Goal: Information Seeking & Learning: Check status

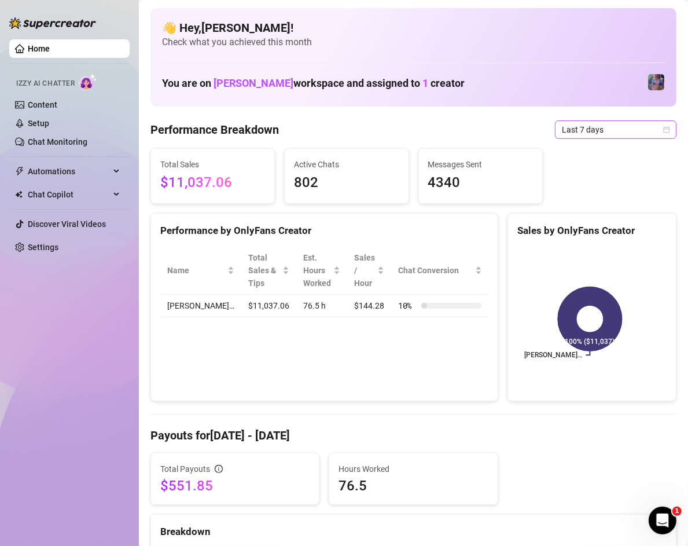
click at [582, 126] on span "Last 7 days" at bounding box center [616, 129] width 108 height 17
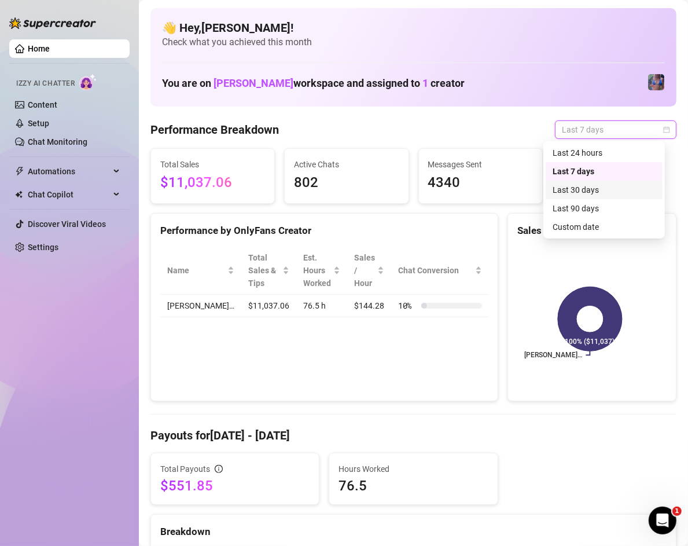
click at [591, 189] on div "Last 30 days" at bounding box center [604, 189] width 103 height 13
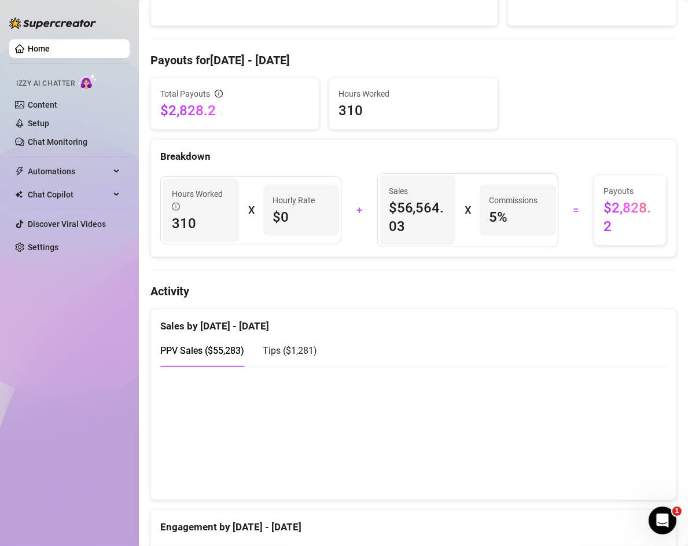
scroll to position [69, 0]
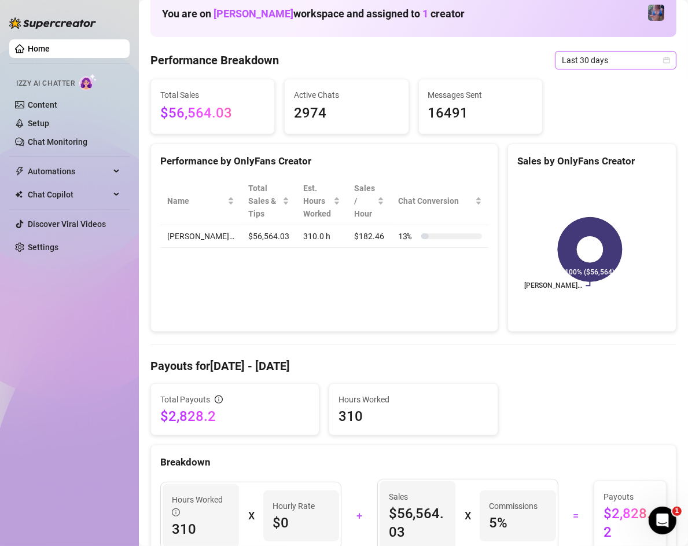
click at [608, 60] on span "Last 30 days" at bounding box center [616, 60] width 108 height 17
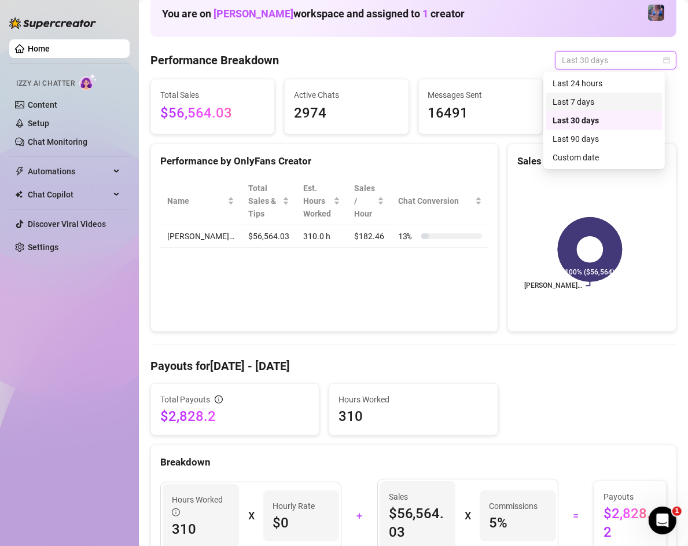
click at [601, 102] on div "Last 7 days" at bounding box center [604, 101] width 103 height 13
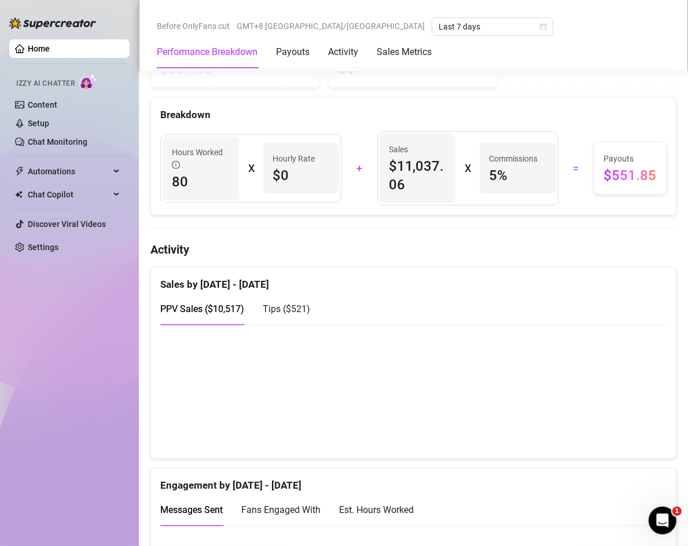
scroll to position [0, 0]
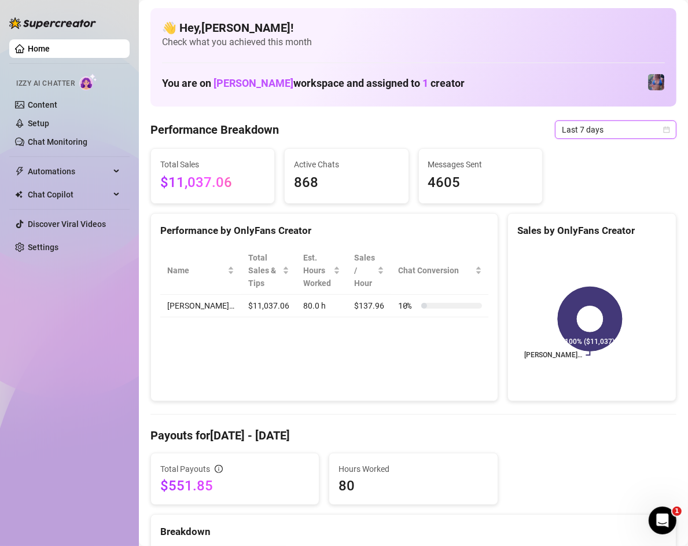
drag, startPoint x: 633, startPoint y: 143, endPoint x: 623, endPoint y: 135, distance: 12.4
click at [623, 135] on span "Last 7 days" at bounding box center [616, 129] width 108 height 17
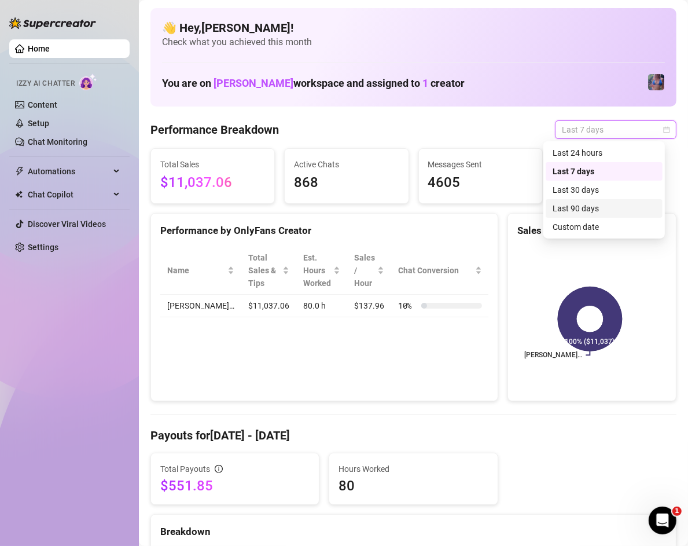
click at [604, 212] on div "Last 90 days" at bounding box center [604, 208] width 103 height 13
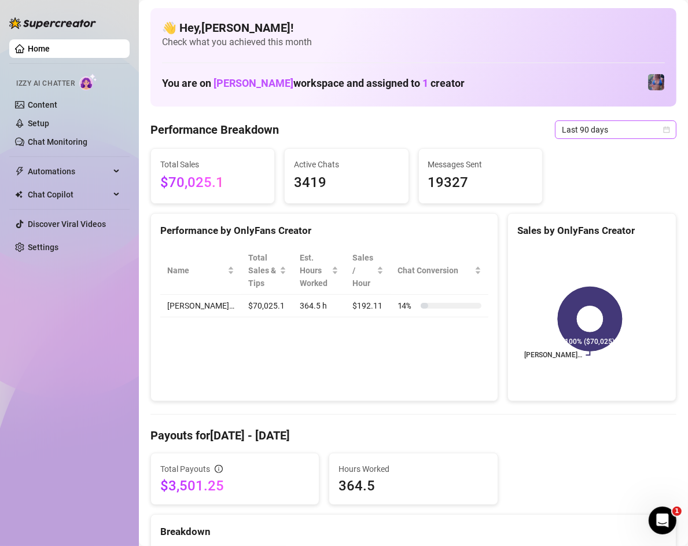
click at [612, 128] on span "Last 90 days" at bounding box center [616, 129] width 108 height 17
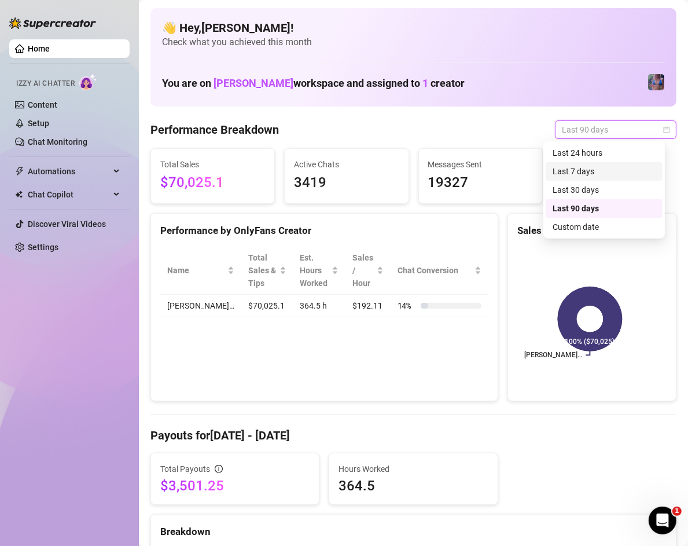
click at [606, 179] on div "Last 7 days" at bounding box center [604, 171] width 117 height 19
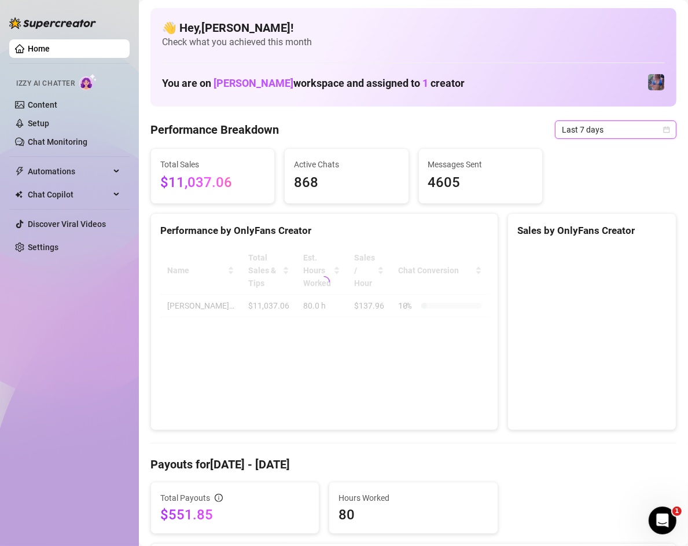
click at [626, 130] on span "Last 7 days" at bounding box center [616, 129] width 108 height 17
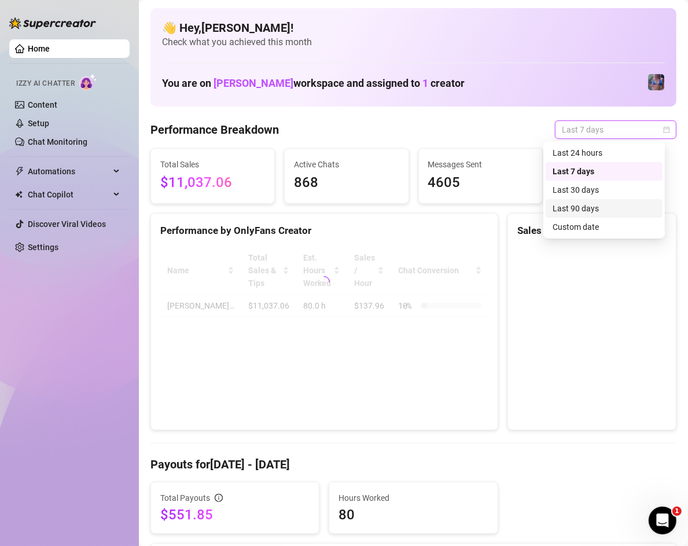
click at [606, 210] on div "Last 90 days" at bounding box center [604, 208] width 103 height 13
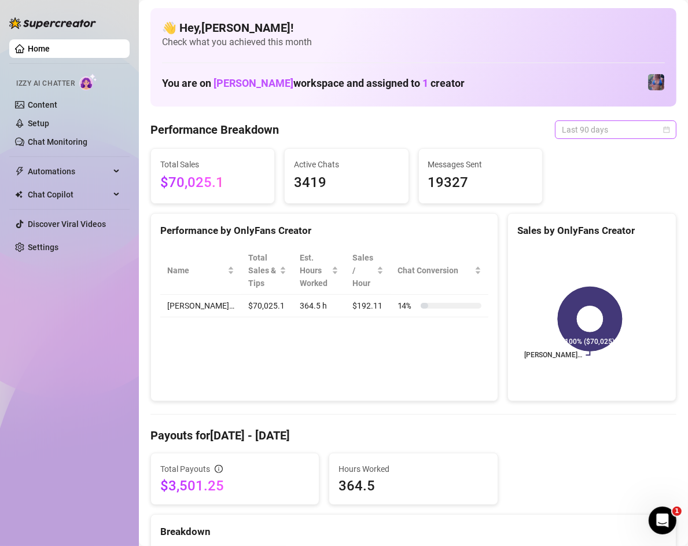
click at [570, 138] on span "Last 90 days" at bounding box center [616, 129] width 108 height 17
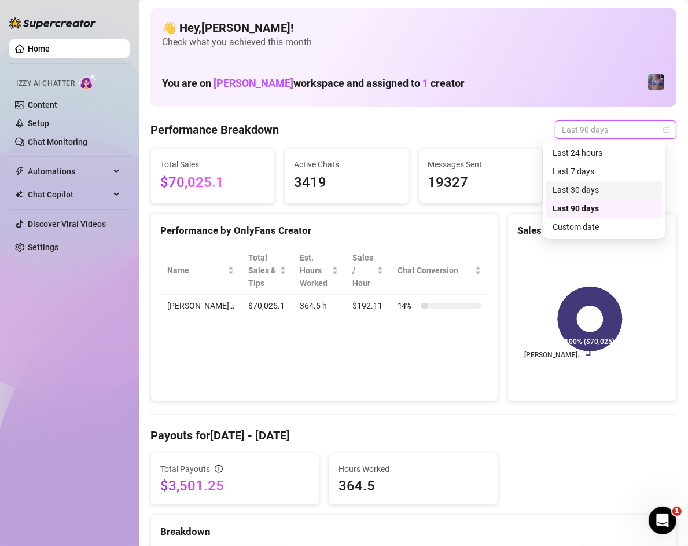
click at [598, 193] on div "Last 30 days" at bounding box center [604, 189] width 103 height 13
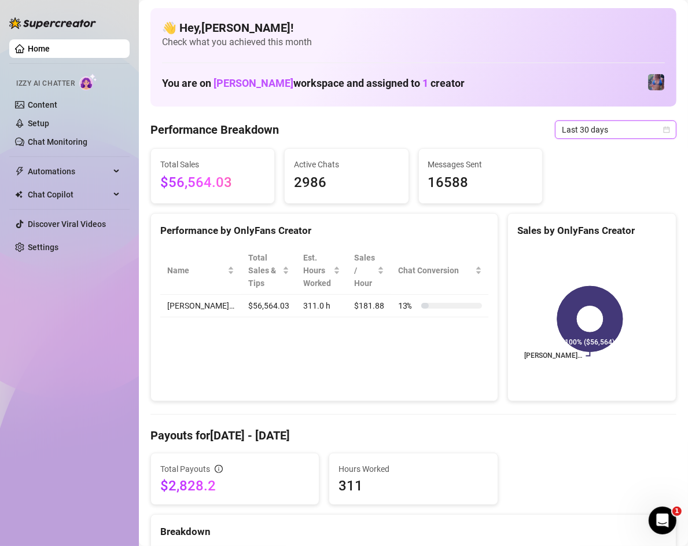
click at [641, 130] on span "Last 30 days" at bounding box center [616, 129] width 108 height 17
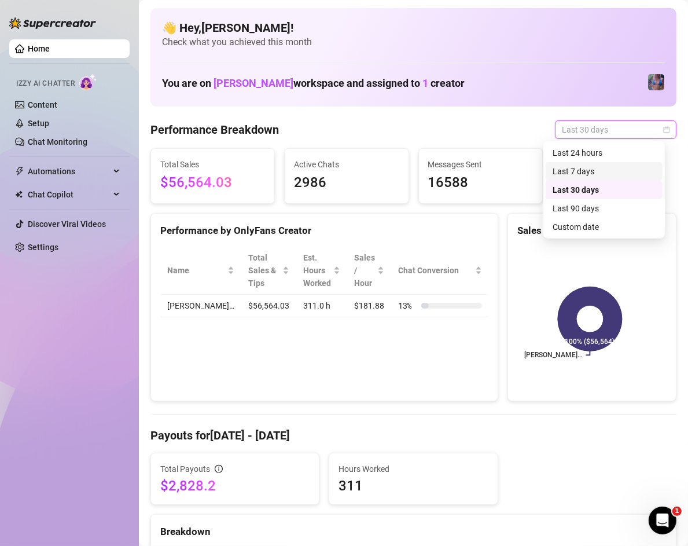
click at [596, 175] on div "Last 7 days" at bounding box center [604, 171] width 103 height 13
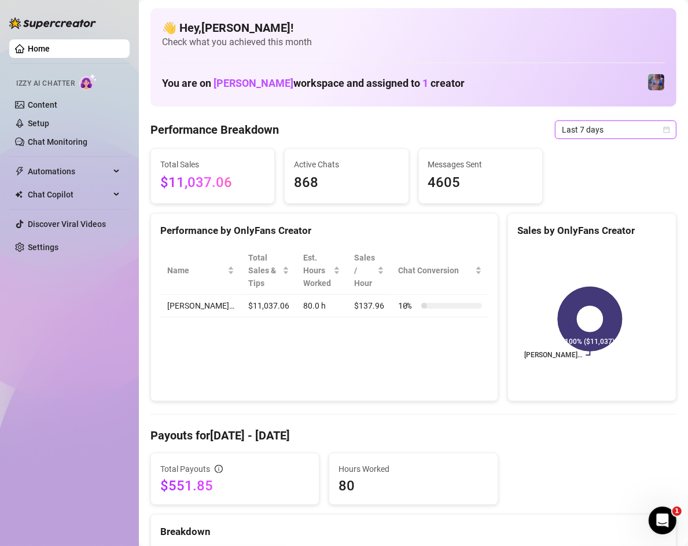
click at [603, 131] on span "Last 7 days" at bounding box center [616, 129] width 108 height 17
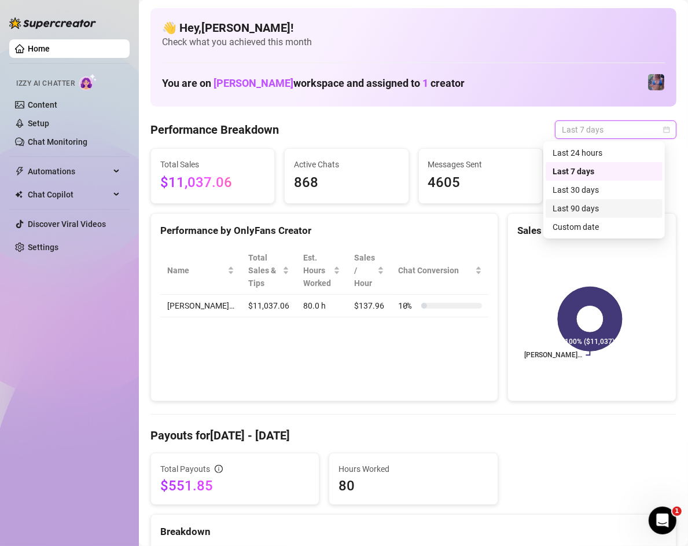
click at [592, 210] on div "Last 90 days" at bounding box center [604, 208] width 103 height 13
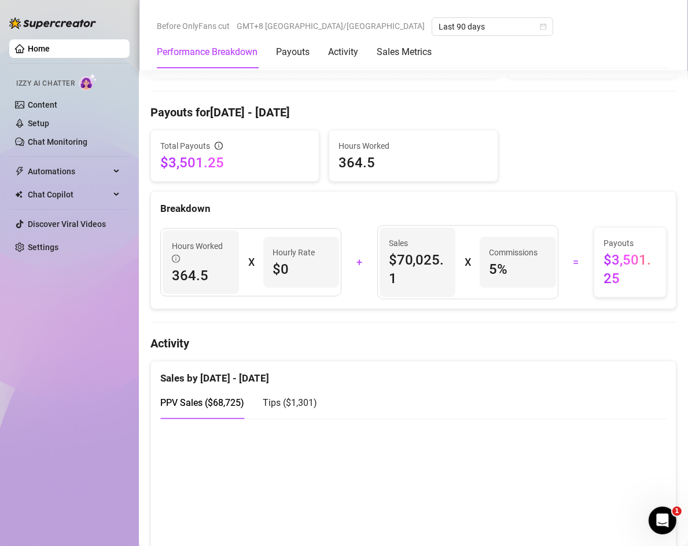
scroll to position [347, 0]
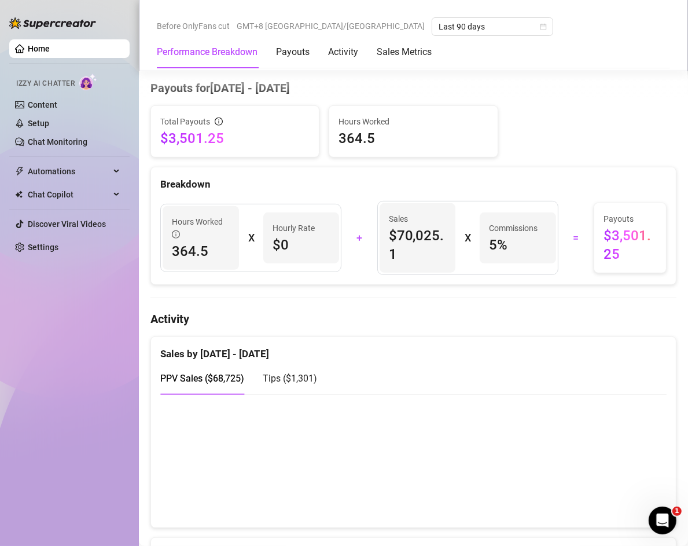
click at [306, 379] on span "Tips ( $1,301 )" at bounding box center [290, 378] width 54 height 11
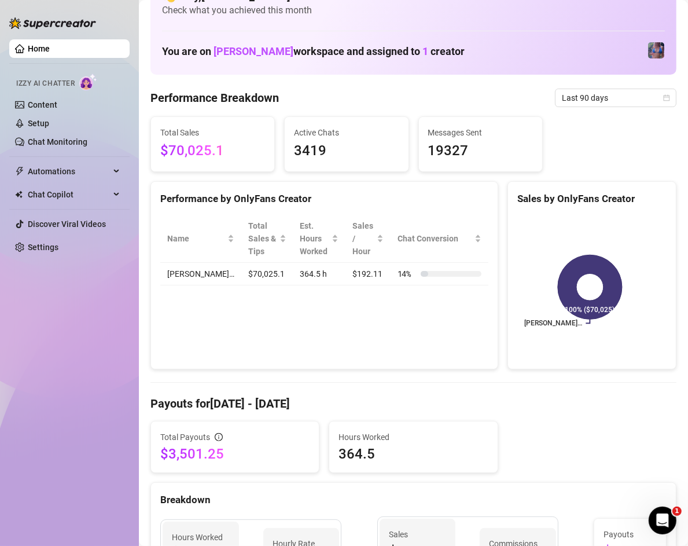
scroll to position [0, 0]
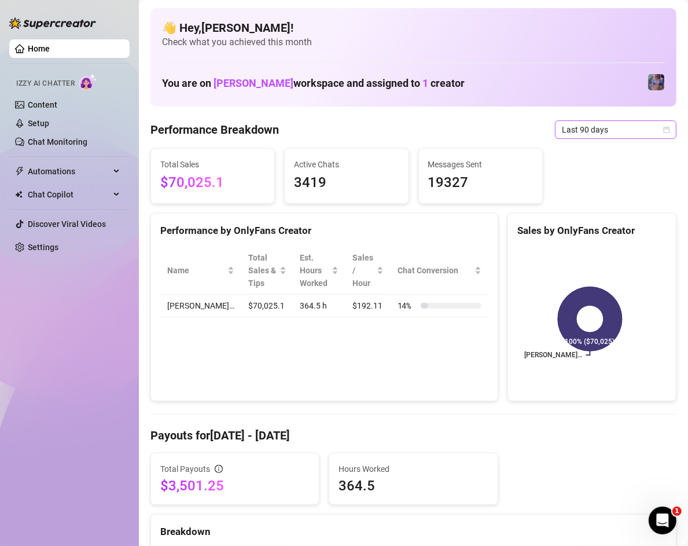
click at [599, 130] on span "Last 90 days" at bounding box center [616, 129] width 108 height 17
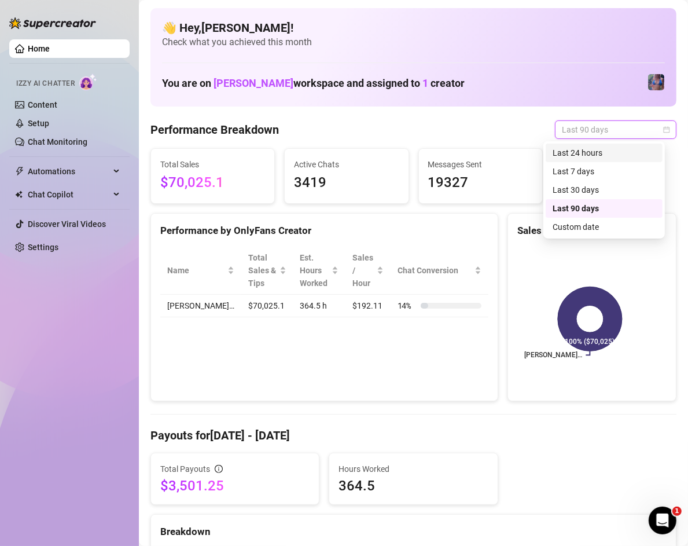
click at [595, 153] on div "Last 24 hours" at bounding box center [604, 152] width 103 height 13
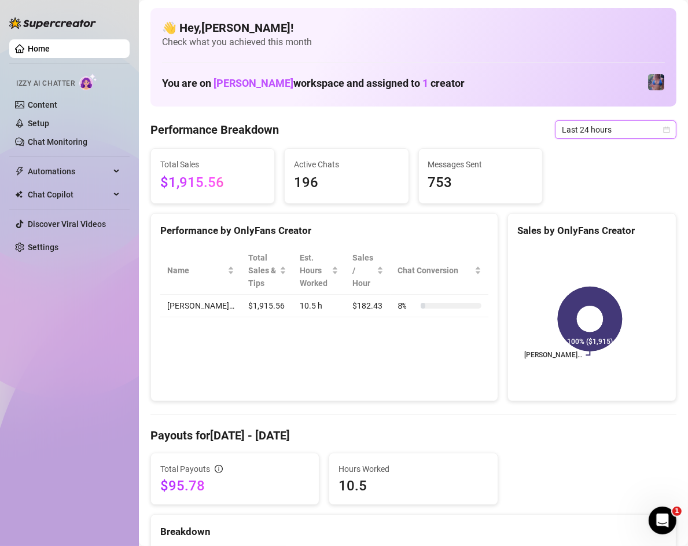
click at [580, 123] on span "Last 24 hours" at bounding box center [616, 129] width 108 height 17
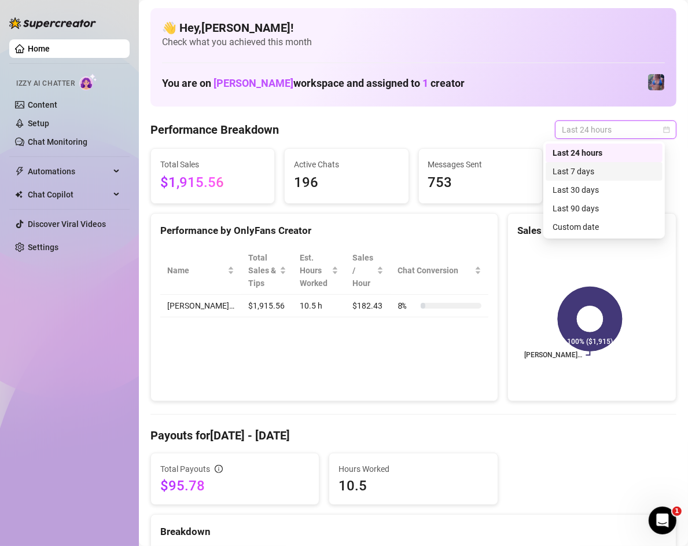
click at [587, 170] on div "Last 7 days" at bounding box center [604, 171] width 103 height 13
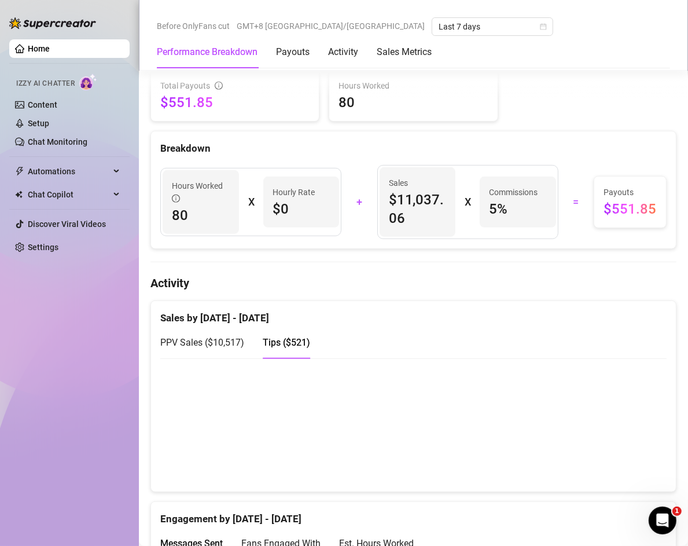
scroll to position [486, 0]
